Goal: Information Seeking & Learning: Learn about a topic

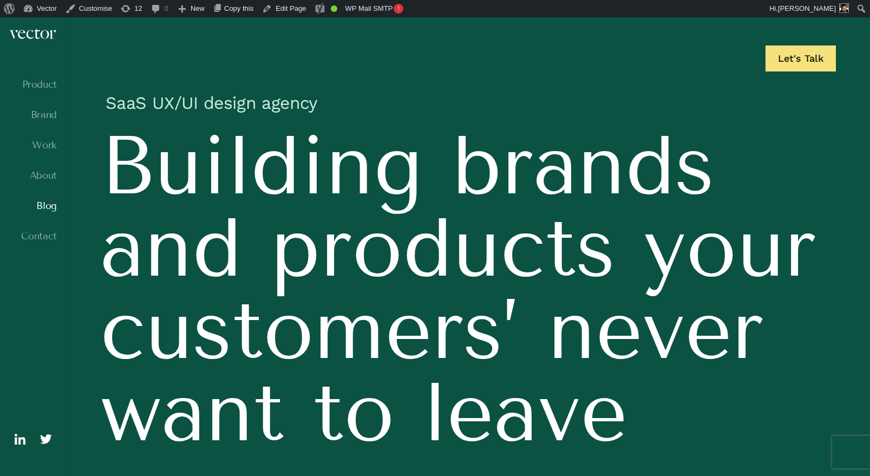
click at [48, 210] on link "Blog" at bounding box center [33, 205] width 48 height 11
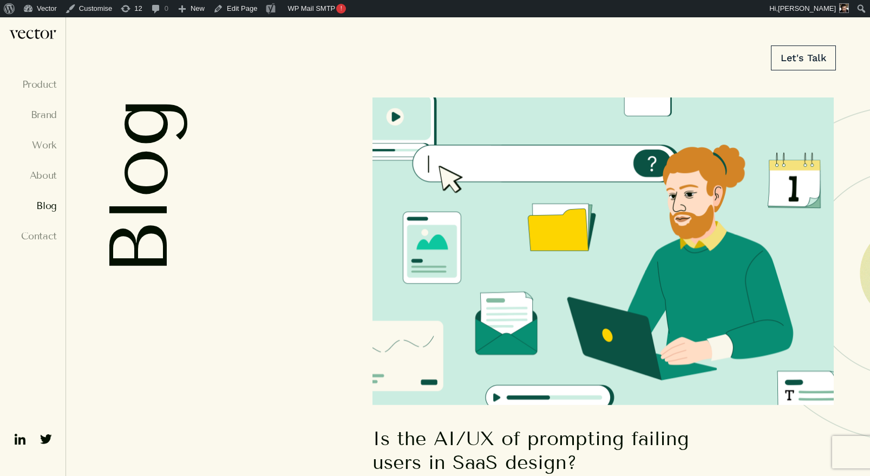
click at [619, 157] on img at bounding box center [603, 251] width 461 height 308
